Goal: Transaction & Acquisition: Purchase product/service

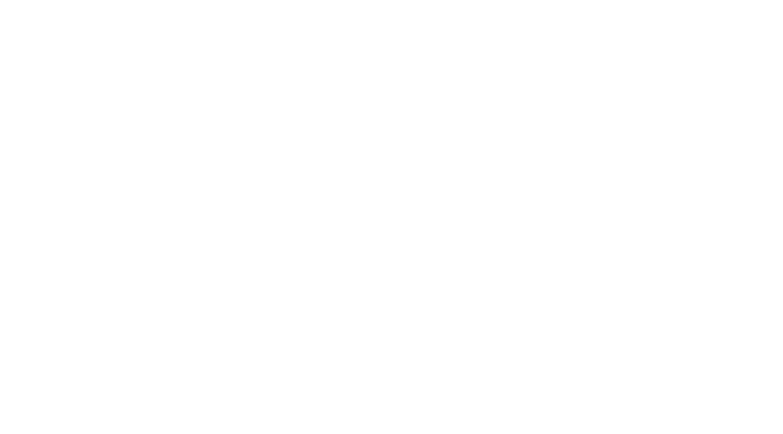
select select "1973"
select select "Mercury"
select select "156cid-2.6L"
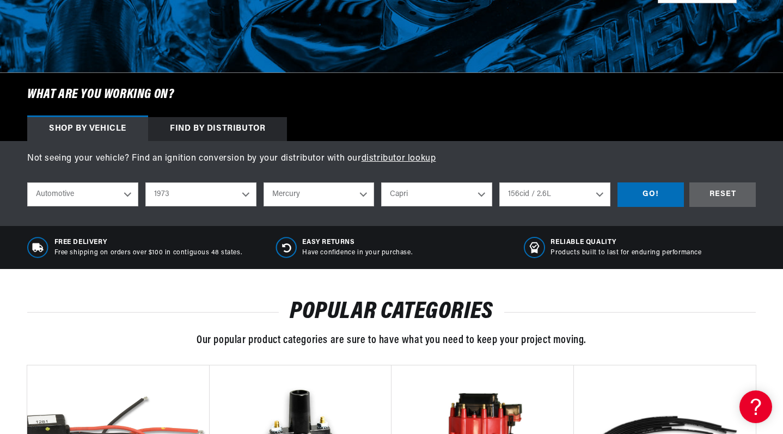
scroll to position [0, 330]
click at [645, 193] on div "GO!" at bounding box center [651, 194] width 66 height 25
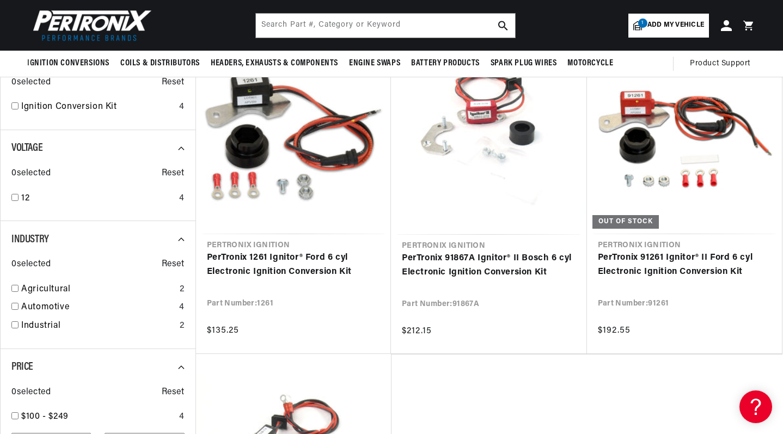
scroll to position [167, 0]
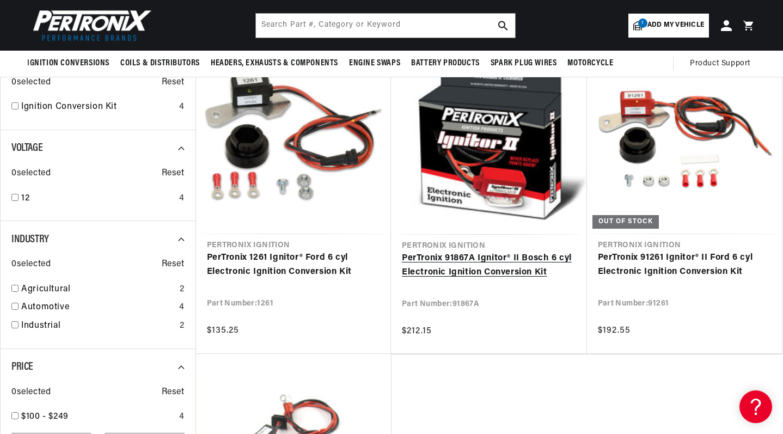
click at [443, 271] on link "PerTronix 91867A Ignitor® II Bosch 6 cyl Electronic Ignition Conversion Kit" at bounding box center [489, 266] width 174 height 28
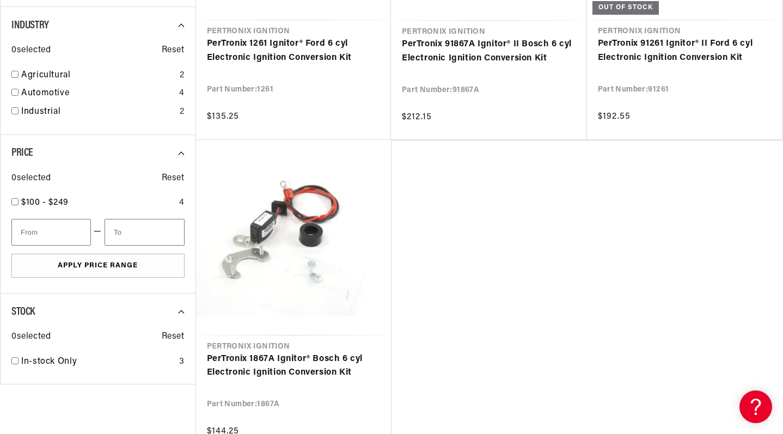
scroll to position [382, 0]
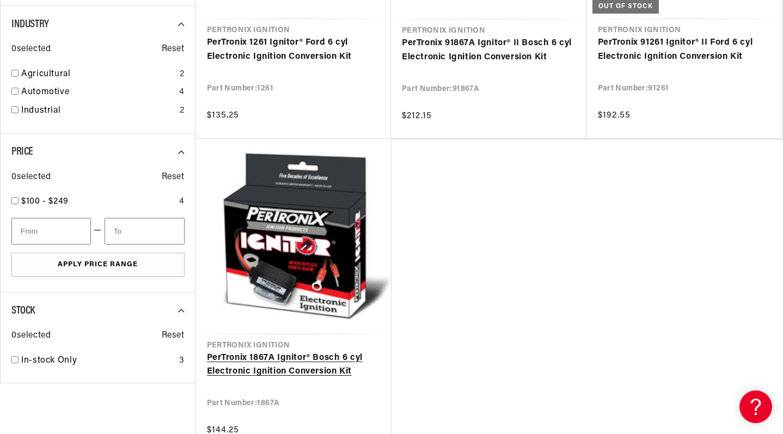
click at [288, 356] on link "PerTronix 1867A Ignitor® Bosch 6 cyl Electronic Ignition Conversion Kit" at bounding box center [294, 365] width 174 height 28
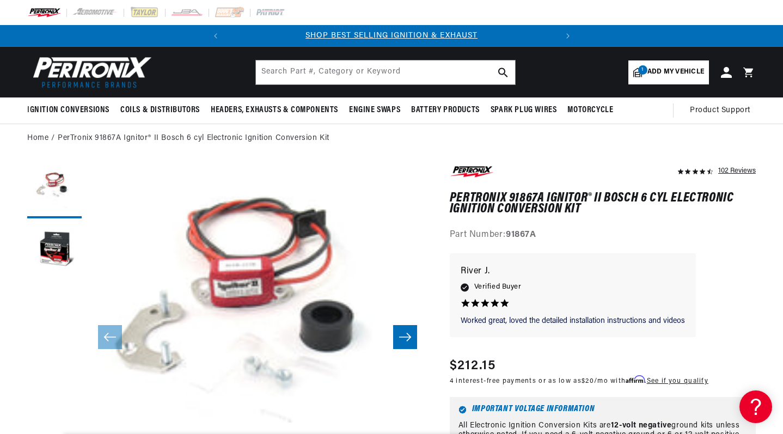
click at [409, 338] on icon "Slide right" at bounding box center [405, 337] width 12 height 8
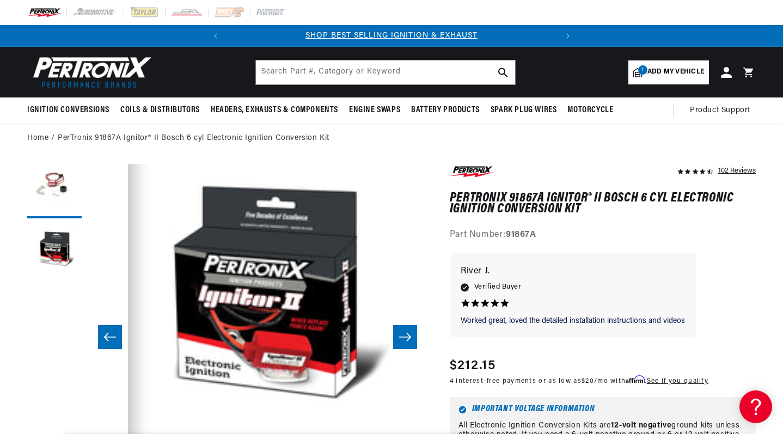
scroll to position [0, 341]
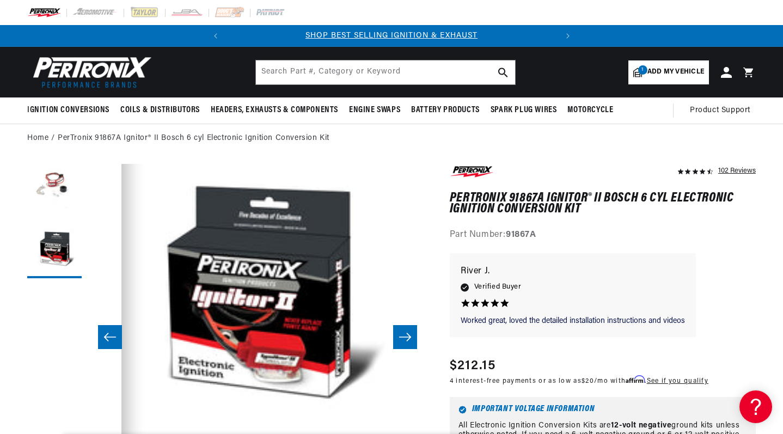
click at [409, 338] on icon "Slide right" at bounding box center [405, 337] width 12 height 8
click at [111, 340] on icon "Slide left" at bounding box center [109, 337] width 13 height 11
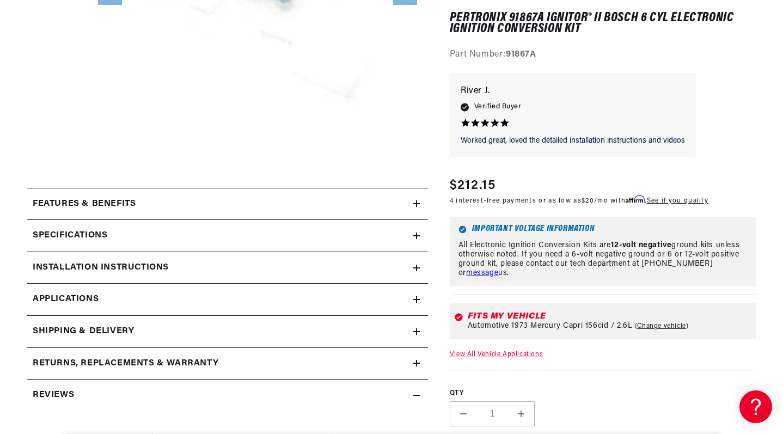
scroll to position [345, 0]
click at [413, 199] on summary "Features & Benefits" at bounding box center [227, 204] width 401 height 32
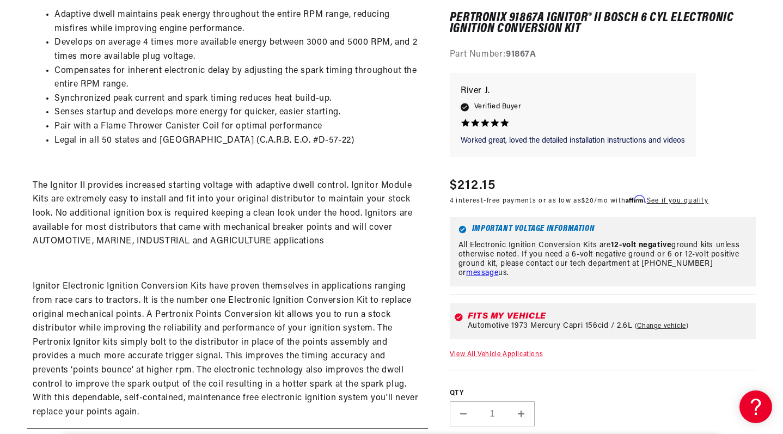
scroll to position [0, 0]
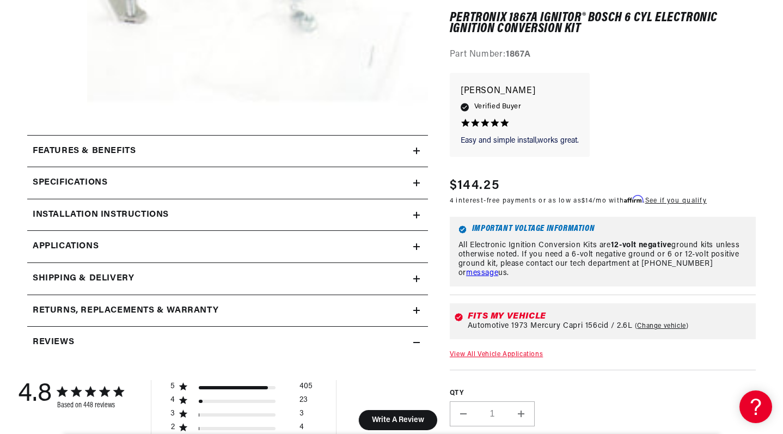
scroll to position [0, 330]
click at [415, 151] on icon at bounding box center [416, 151] width 7 height 0
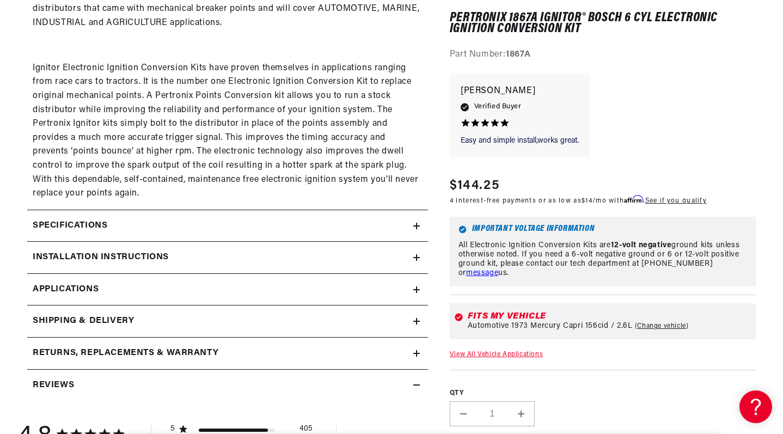
scroll to position [779, 0]
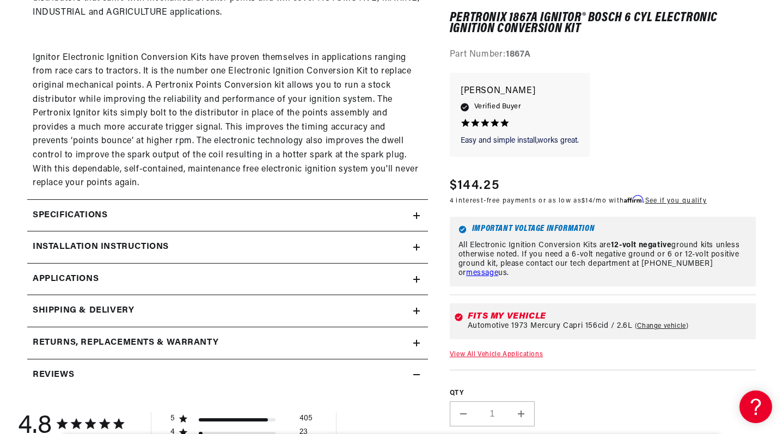
click at [414, 244] on icon at bounding box center [416, 247] width 7 height 7
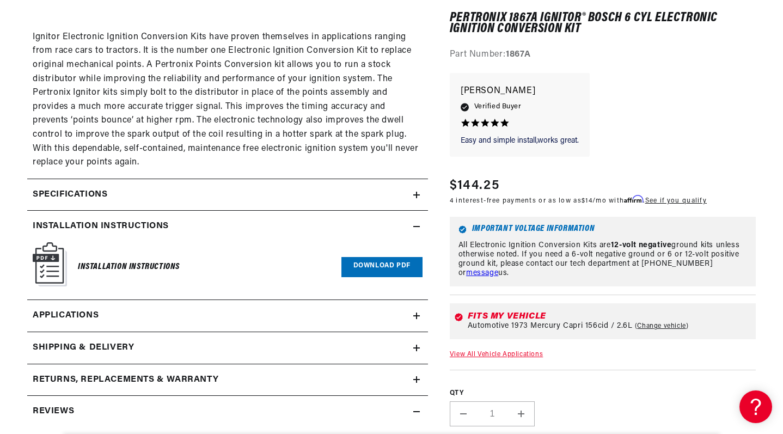
scroll to position [0, 0]
click at [366, 257] on link "Download PDF" at bounding box center [381, 267] width 81 height 20
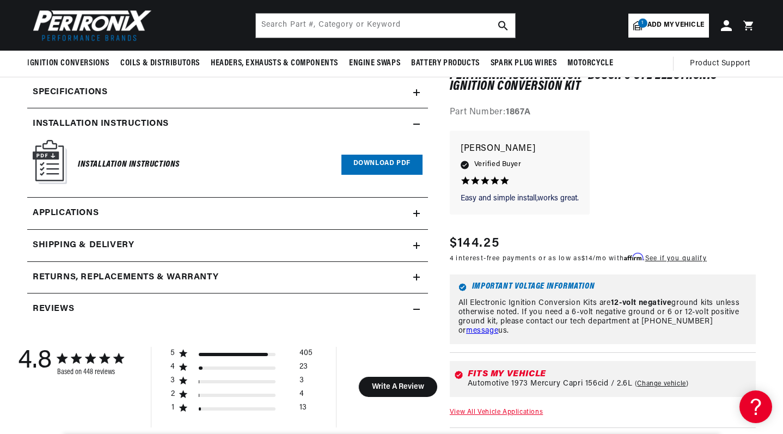
scroll to position [903, 0]
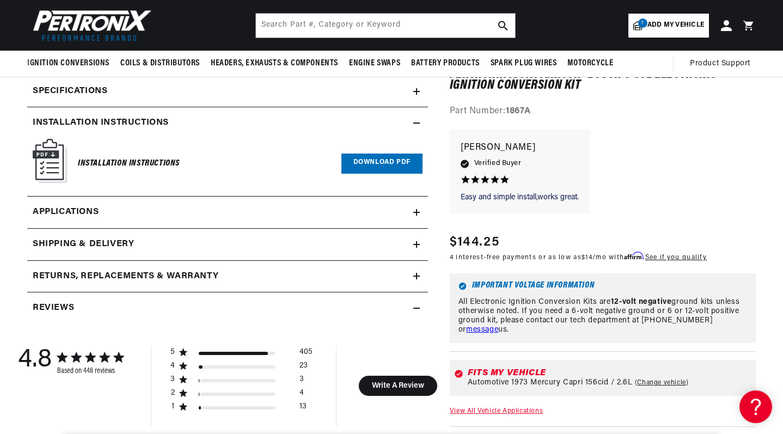
click at [347, 203] on link "Applications" at bounding box center [227, 213] width 401 height 32
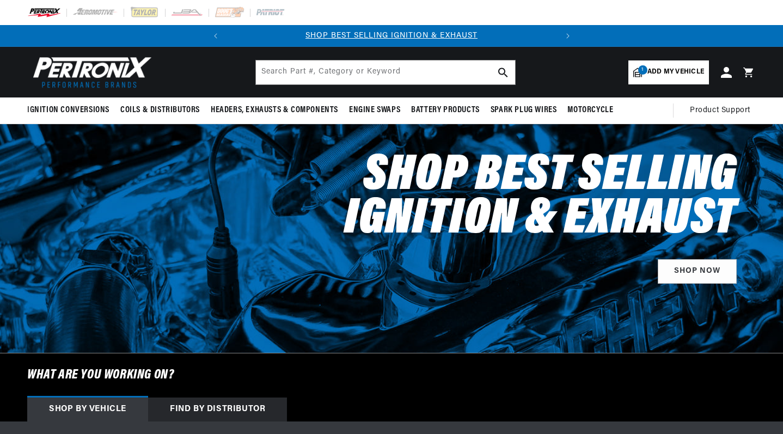
select select "1973"
select select "Mercury"
select select "156cid-2.6L"
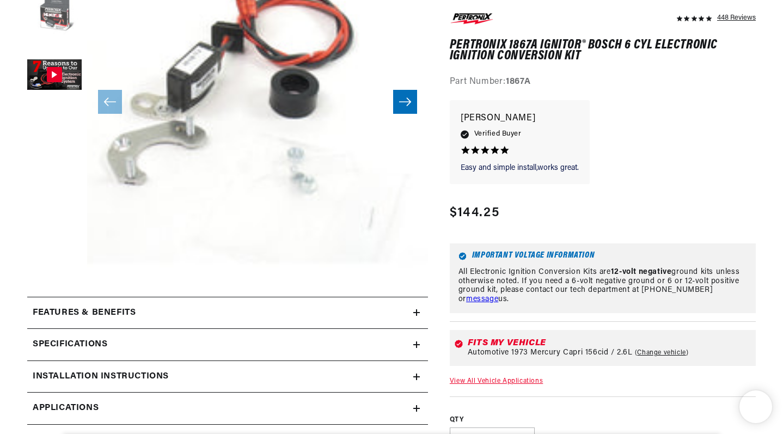
scroll to position [235, 0]
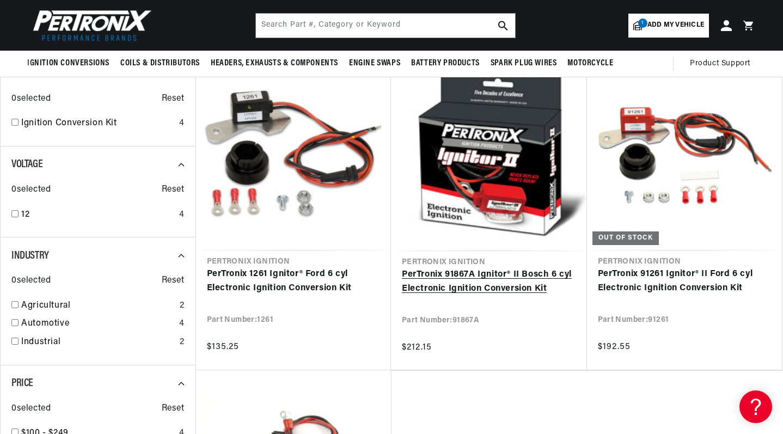
scroll to position [143, 0]
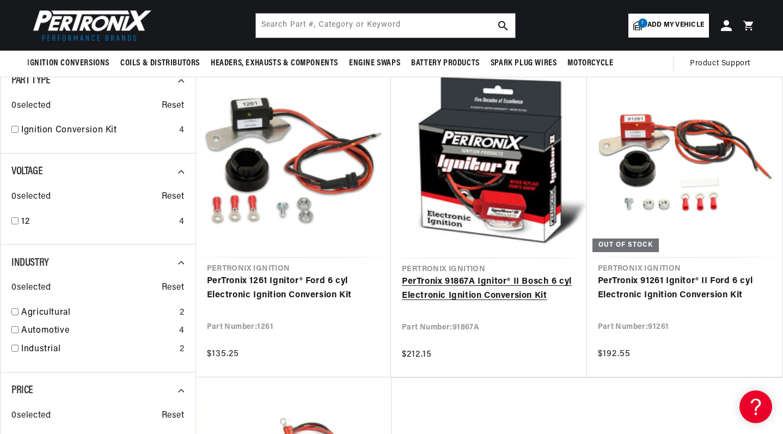
click at [483, 295] on link "PerTronix 91867A Ignitor® II Bosch 6 cyl Electronic Ignition Conversion Kit" at bounding box center [489, 289] width 174 height 28
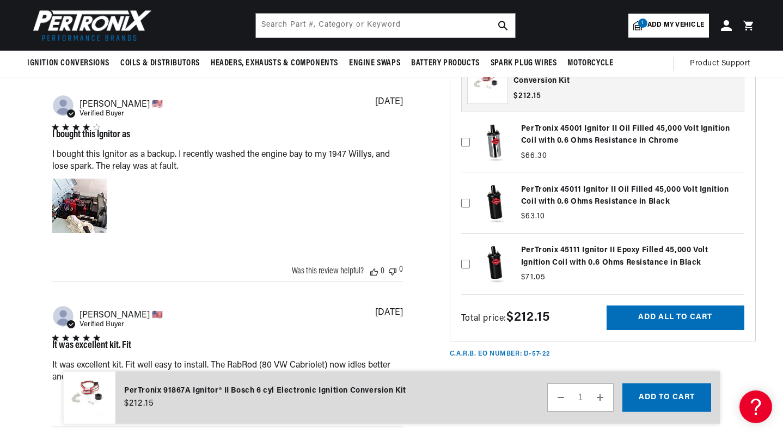
scroll to position [0, 330]
click at [581, 289] on label at bounding box center [602, 264] width 283 height 55
click at [470, 251] on input "checkbox" at bounding box center [465, 246] width 9 height 9
click at [566, 289] on label at bounding box center [602, 264] width 283 height 55
click at [470, 251] on input "checkbox" at bounding box center [465, 246] width 9 height 9
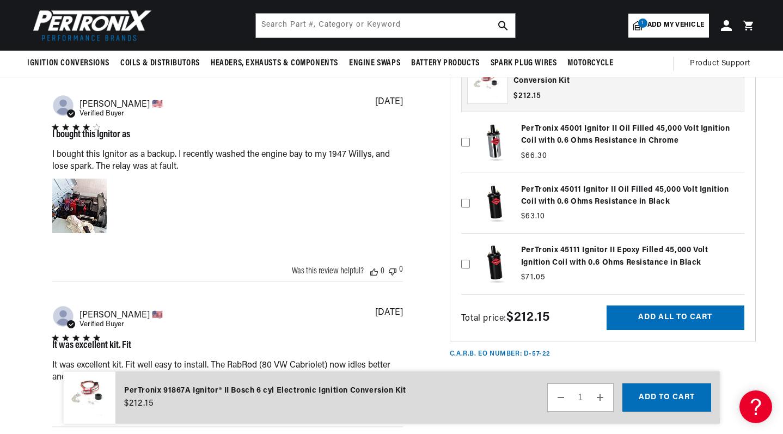
click at [566, 289] on label at bounding box center [602, 264] width 283 height 55
click at [470, 251] on input "checkbox" at bounding box center [465, 246] width 9 height 9
click at [566, 289] on label at bounding box center [602, 264] width 283 height 55
click at [470, 251] on input "checkbox" at bounding box center [465, 246] width 9 height 9
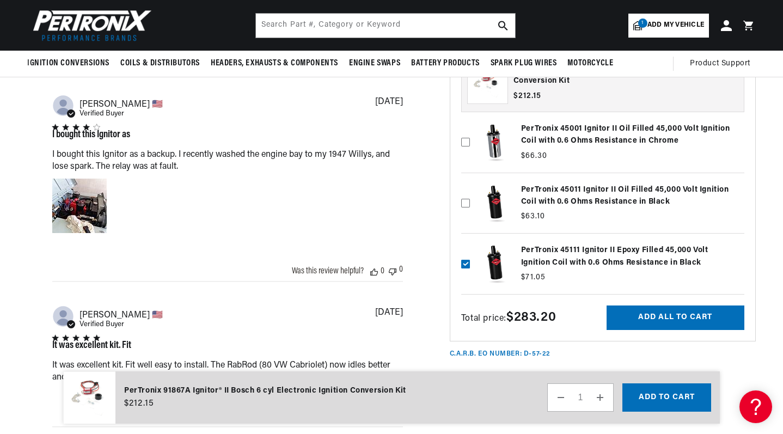
checkbox input "false"
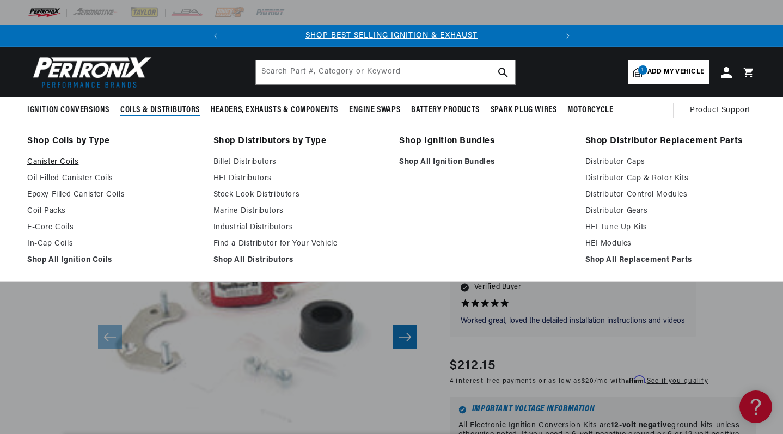
scroll to position [0, 330]
click at [68, 191] on link "Epoxy Filled Canister Coils" at bounding box center [112, 194] width 171 height 13
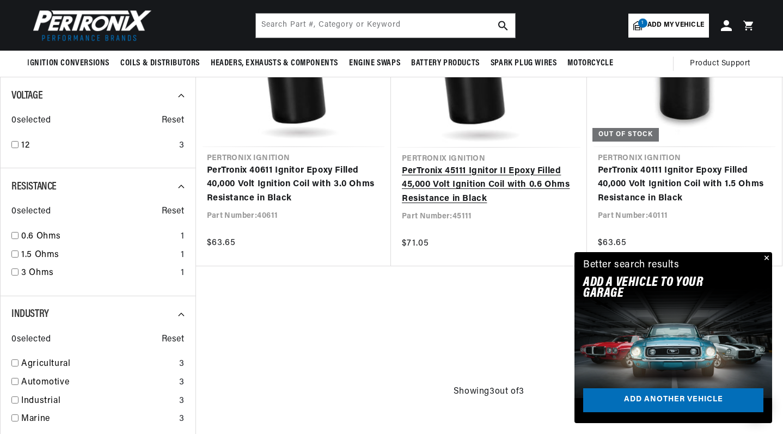
scroll to position [532, 0]
click at [501, 164] on link "PerTronix 45111 Ignitor II Epoxy Filled 45,000 Volt Ignition Coil with 0.6 Ohms…" at bounding box center [489, 185] width 174 height 42
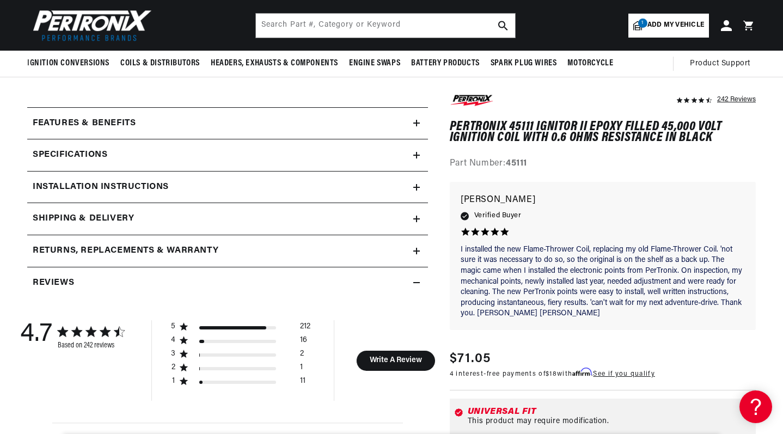
scroll to position [423, 0]
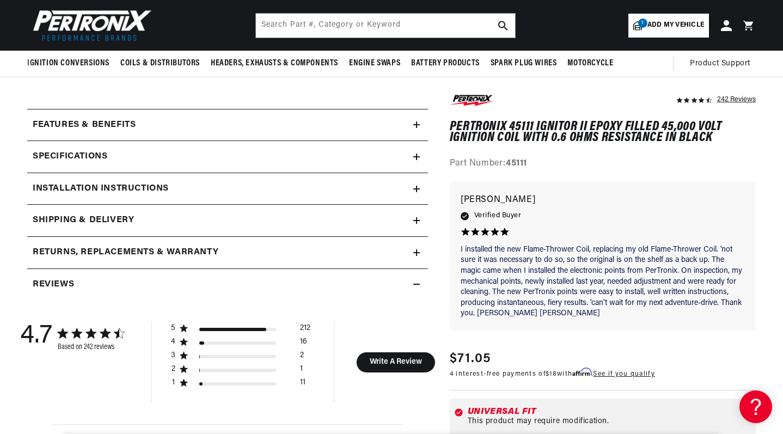
click at [413, 122] on icon at bounding box center [416, 124] width 7 height 7
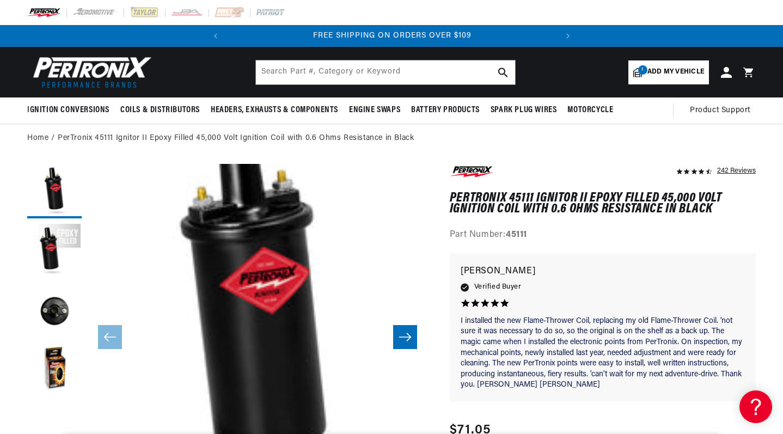
scroll to position [0, 0]
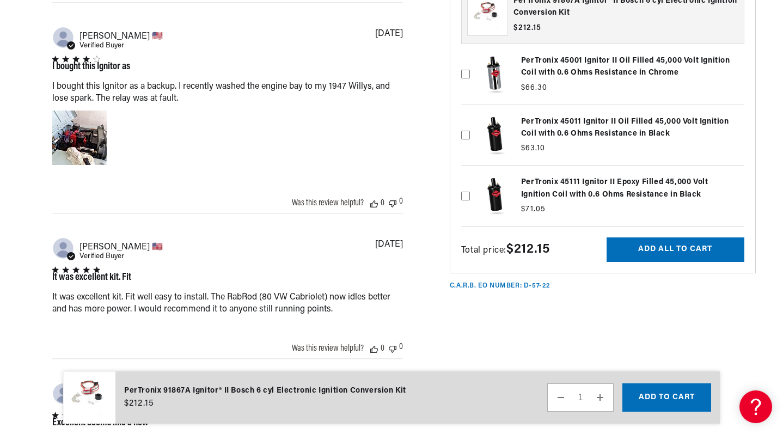
scroll to position [0, 330]
click at [471, 163] on label at bounding box center [602, 135] width 283 height 55
click at [470, 122] on input "checkbox" at bounding box center [465, 117] width 9 height 9
checkbox input "true"
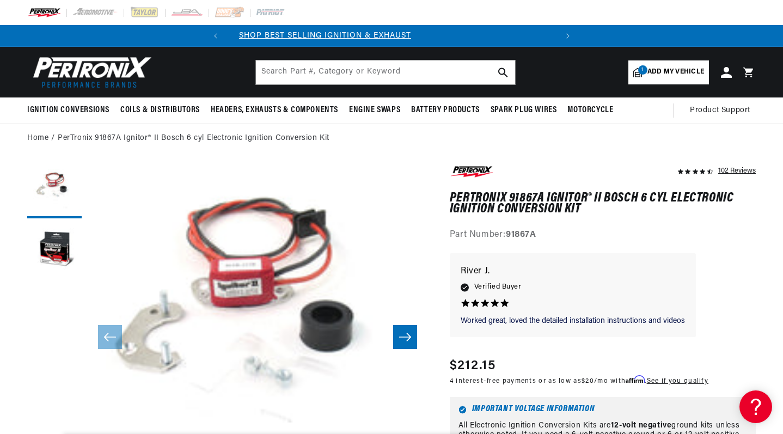
scroll to position [0, 0]
